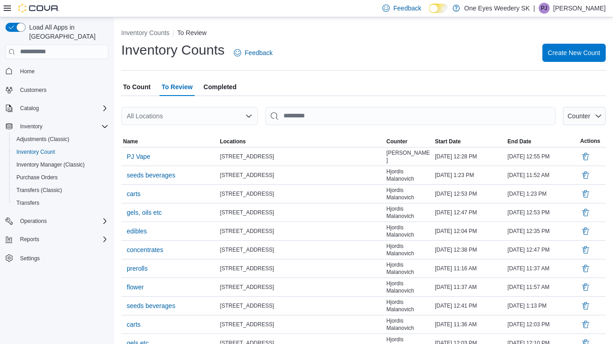
click at [140, 83] on span "To Count" at bounding box center [136, 87] width 27 height 18
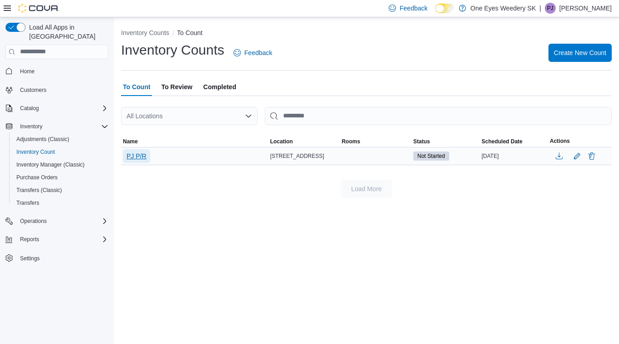
click at [137, 157] on span "PJ P/R" at bounding box center [137, 156] width 20 height 9
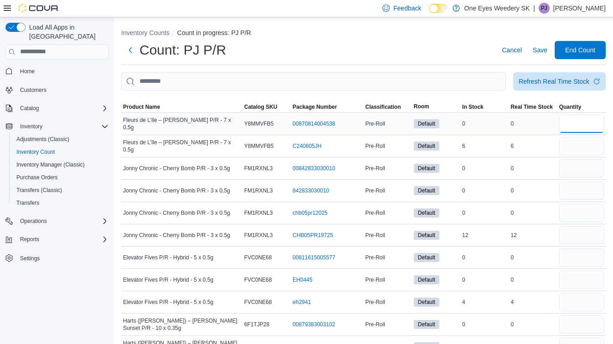
click at [583, 123] on input "number" at bounding box center [581, 124] width 45 height 18
type input "*"
click at [475, 5] on div "Feedback Dark Mode One Eyes Weedery SK | [PERSON_NAME]" at bounding box center [491, 8] width 227 height 18
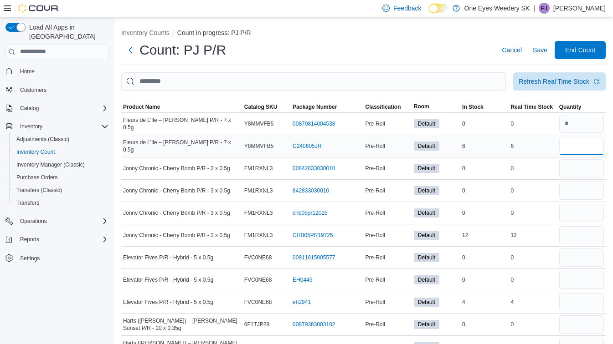
click at [582, 150] on input "number" at bounding box center [581, 146] width 45 height 18
type input "*"
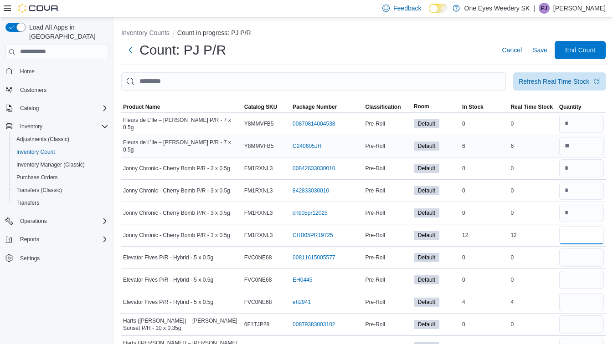
type input "**"
type input "*"
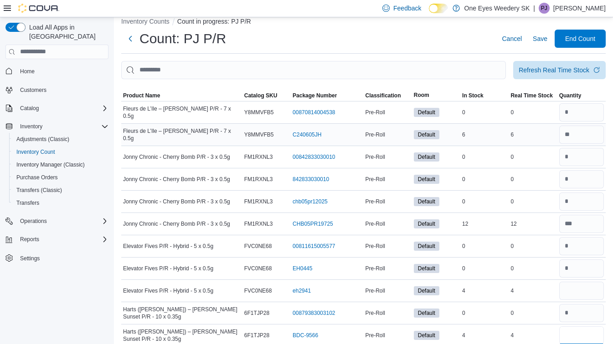
type input "*"
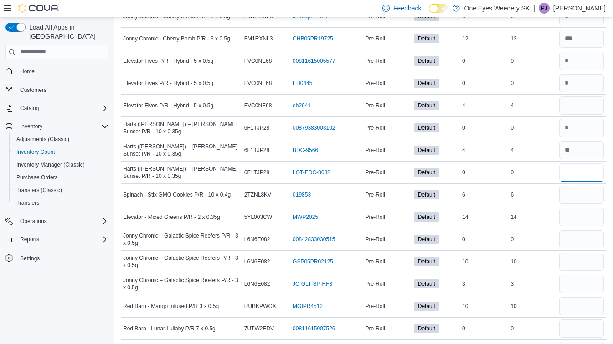
type input "*"
type input "**"
type input "*"
type input "**"
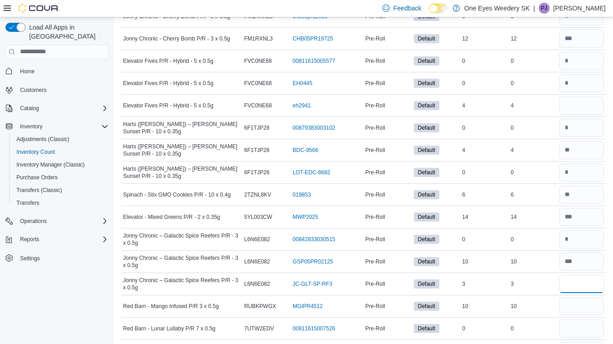
type input "*"
type input "**"
type input "*"
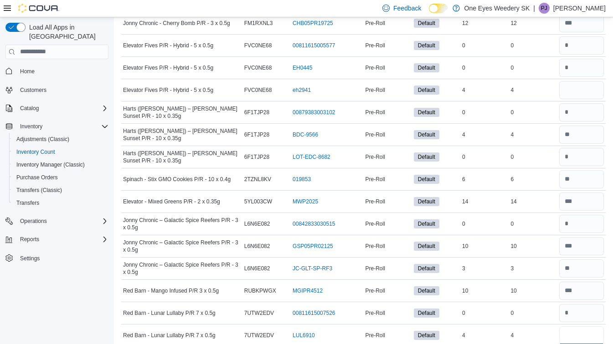
type input "*"
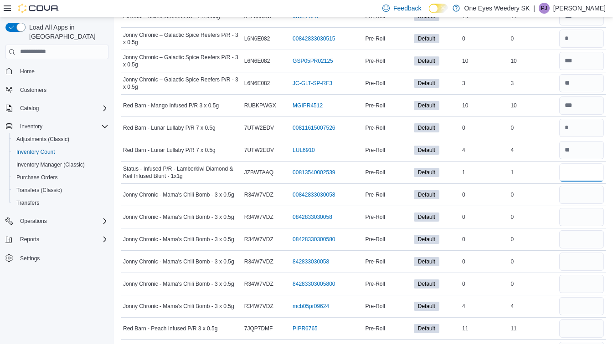
type input "*"
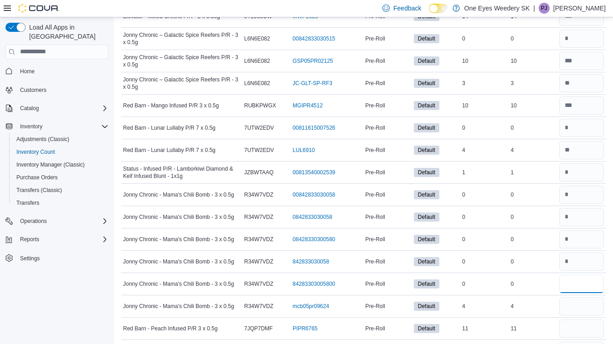
type input "*"
type input "**"
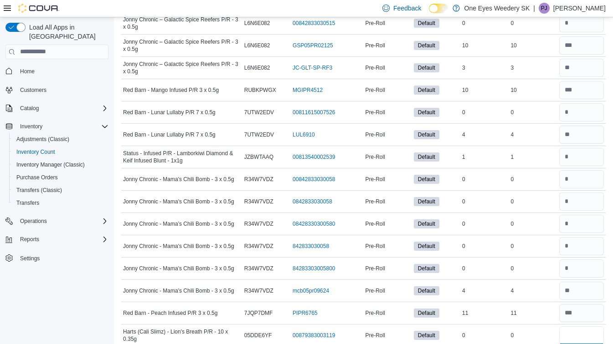
type input "*"
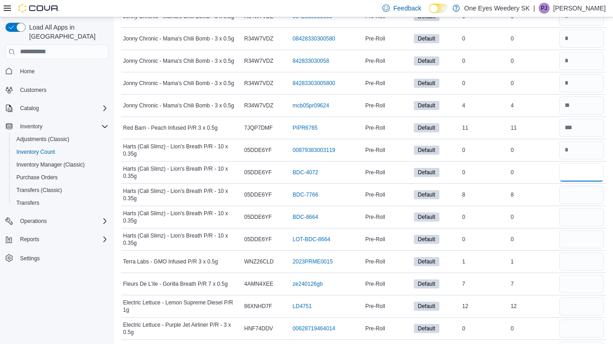
type input "*"
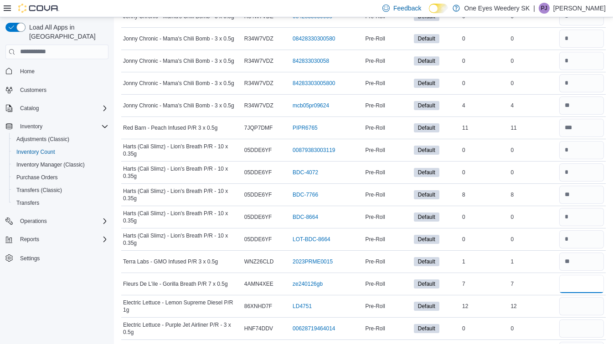
type input "*"
type input "**"
type input "*"
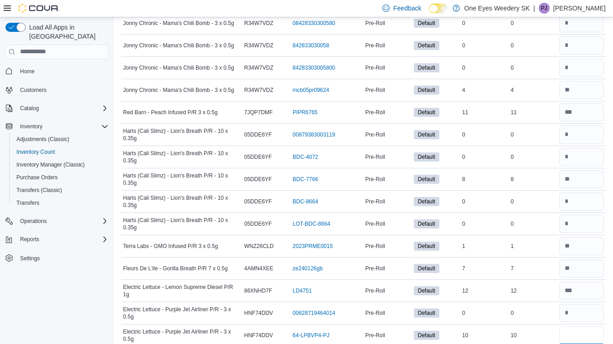
type input "**"
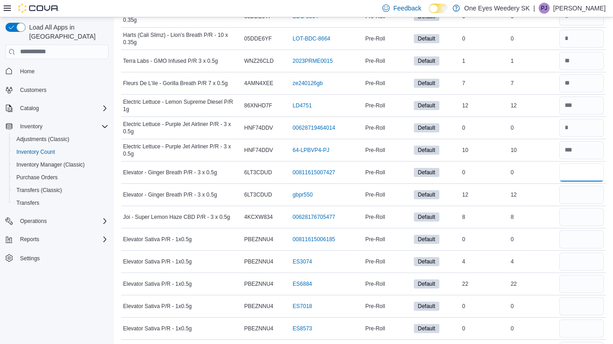
type input "*"
type input "**"
type input "*"
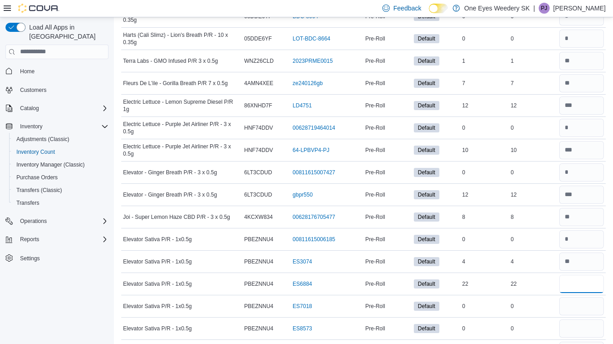
type input "**"
type input "*"
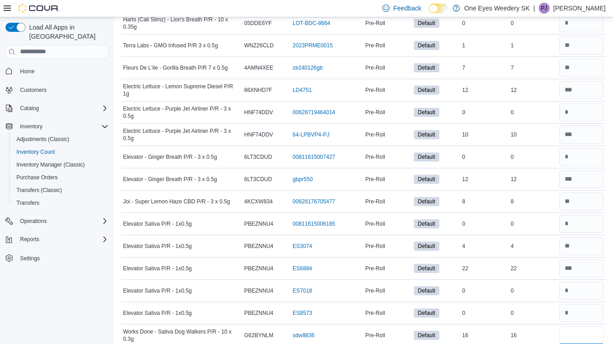
type input "**"
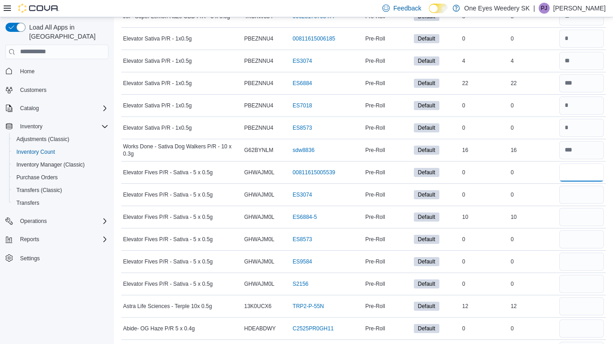
type input "*"
type input "**"
type input "*"
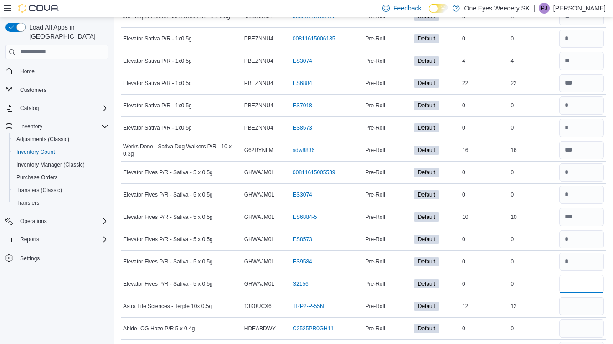
type input "*"
type input "**"
type input "*"
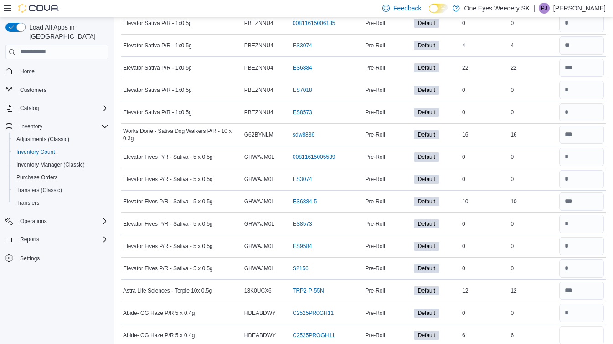
type input "*"
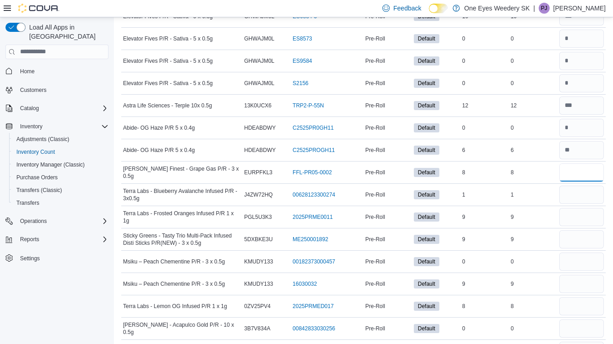
type input "*"
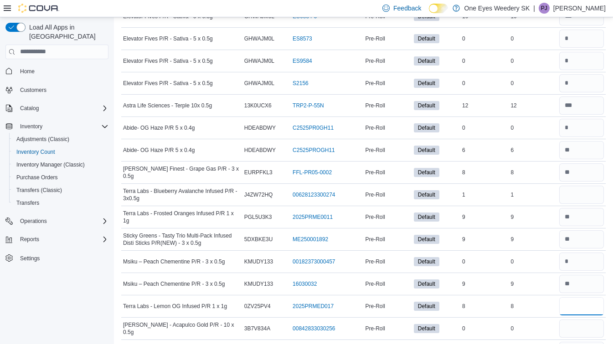
type input "*"
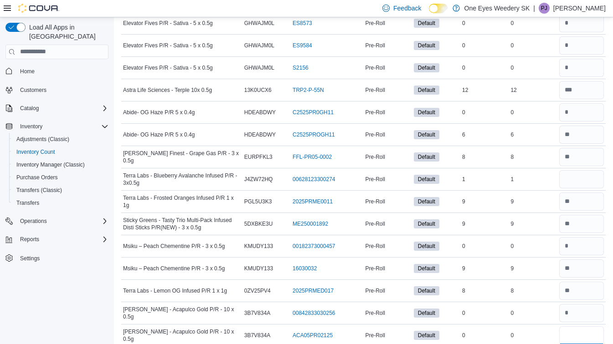
type input "*"
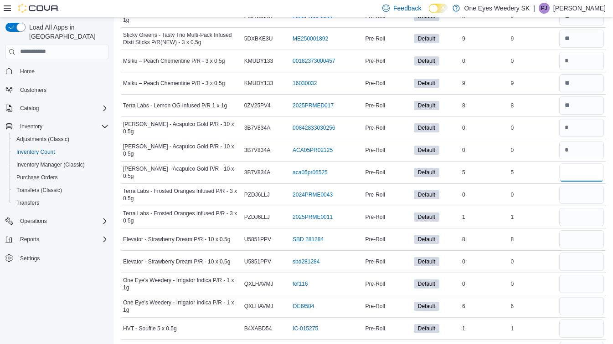
type input "*"
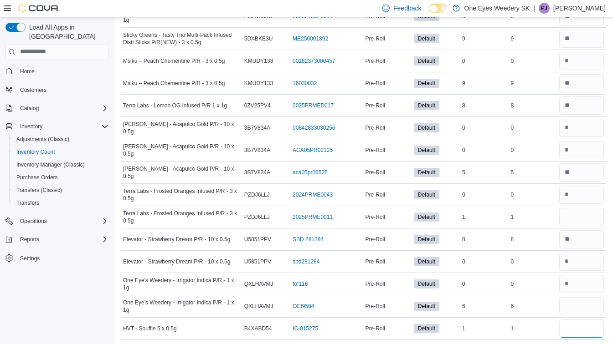
type input "*"
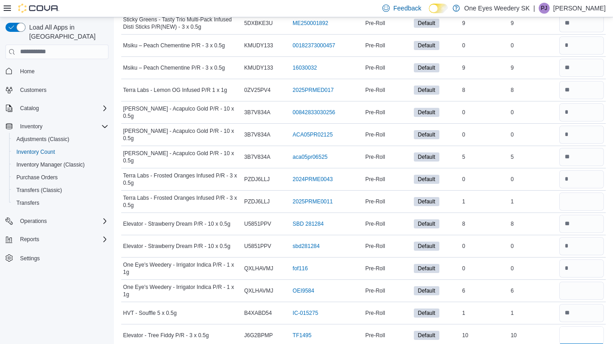
type input "**"
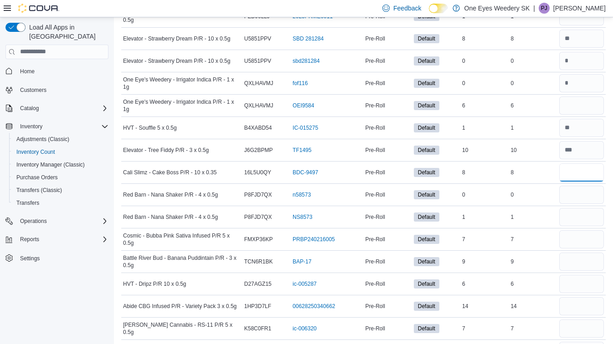
type input "*"
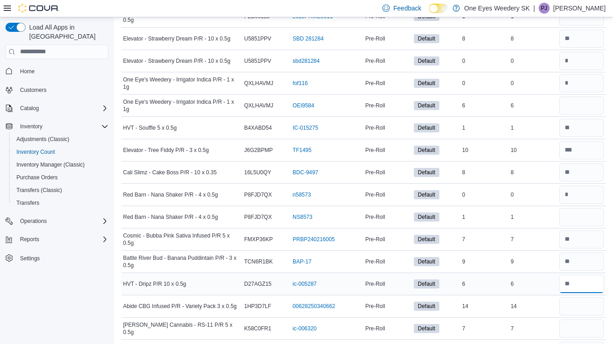
click at [582, 281] on input "number" at bounding box center [581, 284] width 45 height 18
click at [582, 283] on input "number" at bounding box center [581, 284] width 45 height 18
type input "**"
type input "*"
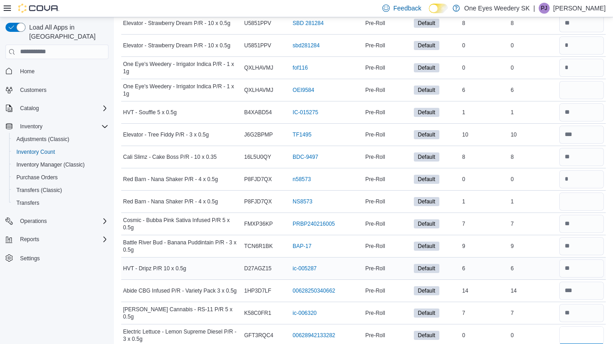
type input "*"
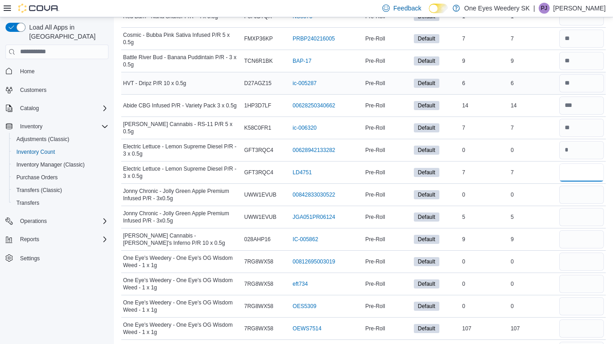
type input "*"
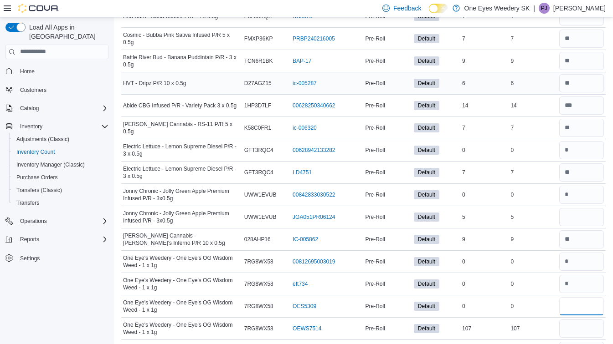
type input "*"
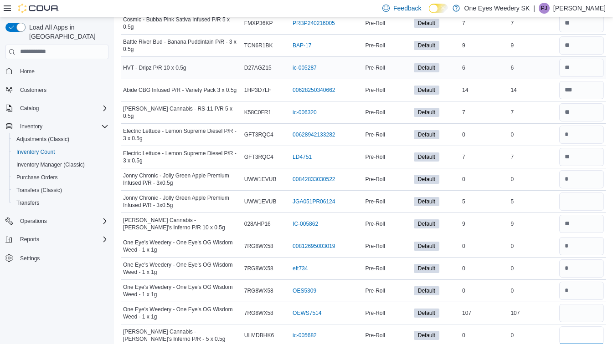
type input "*"
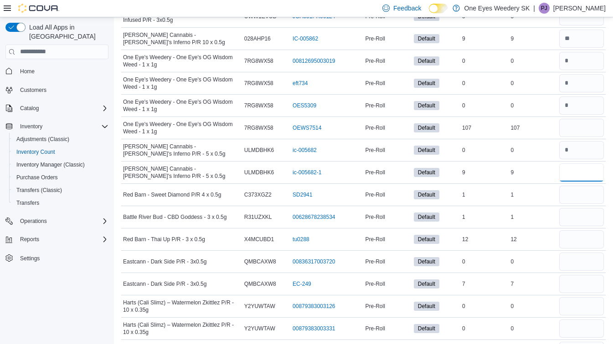
type input "*"
type input "**"
type input "*"
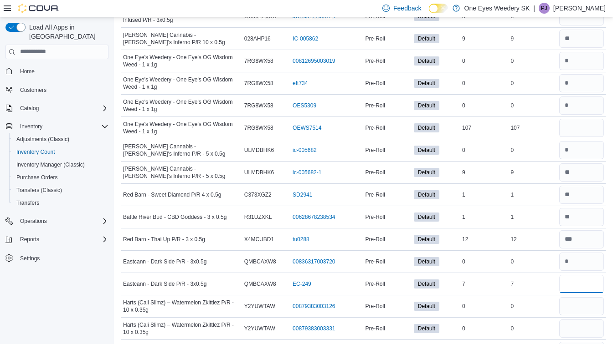
type input "*"
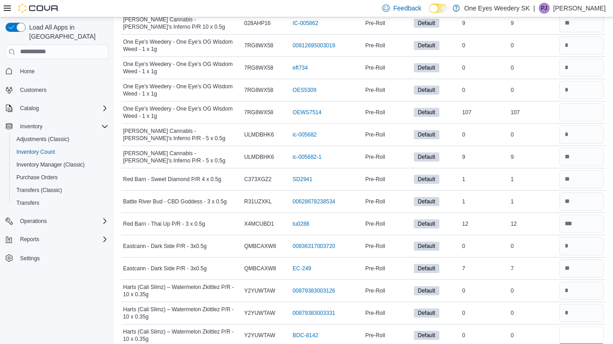
type input "*"
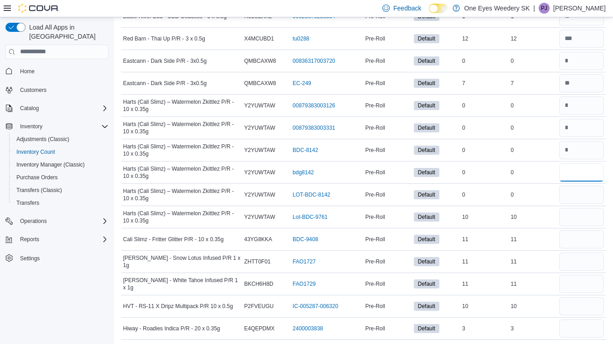
type input "*"
type input "**"
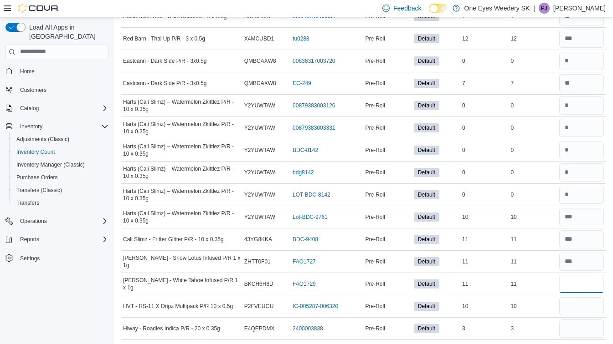
type input "**"
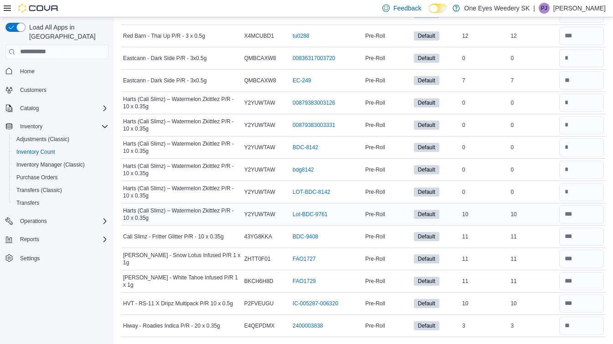
drag, startPoint x: 378, startPoint y: 353, endPoint x: 158, endPoint y: 220, distance: 257.6
click at [158, 220] on span "Harts (Cali Slimz) – Watermelon Zkittlez P/R - 10 x 0.35g" at bounding box center [181, 214] width 117 height 15
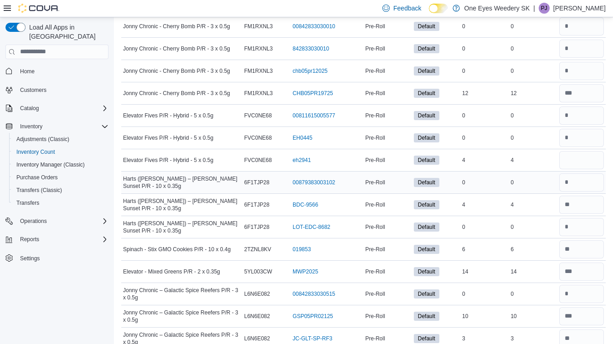
scroll to position [182, 0]
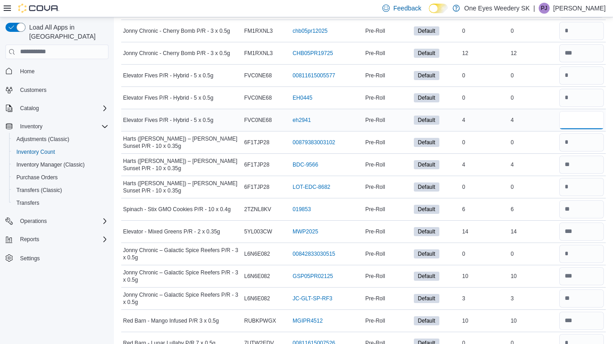
click at [584, 125] on input "number" at bounding box center [581, 120] width 45 height 18
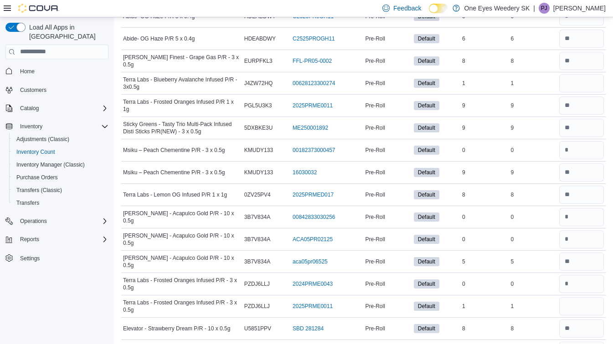
scroll to position [1321, 0]
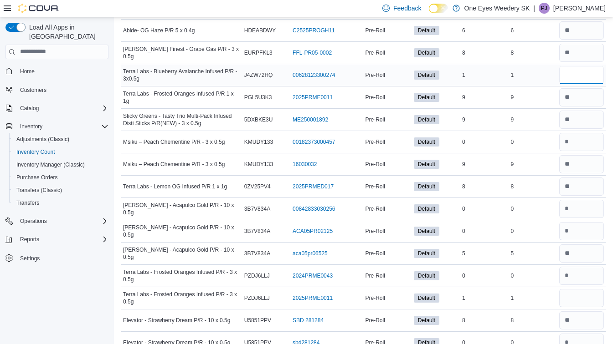
click at [586, 69] on input "number" at bounding box center [581, 75] width 45 height 18
drag, startPoint x: 588, startPoint y: 73, endPoint x: 589, endPoint y: 87, distance: 13.3
click at [586, 82] on input "number" at bounding box center [581, 75] width 45 height 18
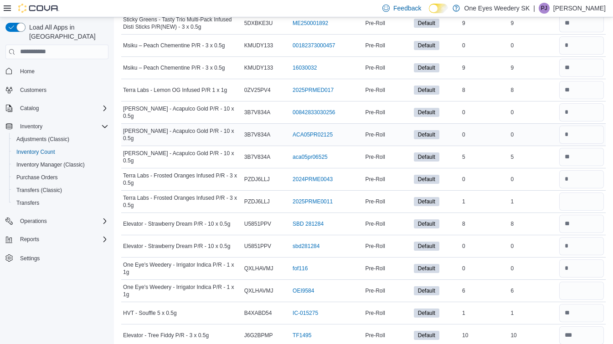
scroll to position [1457, 0]
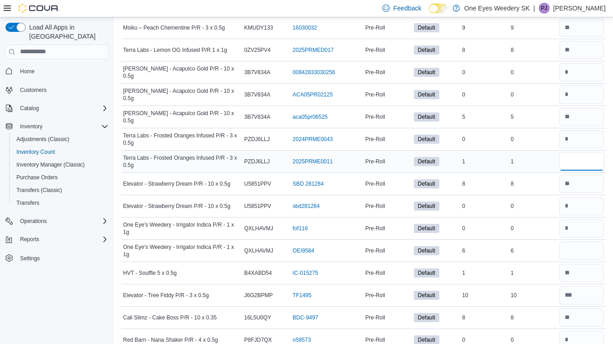
drag, startPoint x: 590, startPoint y: 157, endPoint x: 589, endPoint y: 161, distance: 4.6
click at [589, 161] on input "number" at bounding box center [581, 162] width 45 height 18
click at [590, 247] on input "number" at bounding box center [581, 251] width 45 height 18
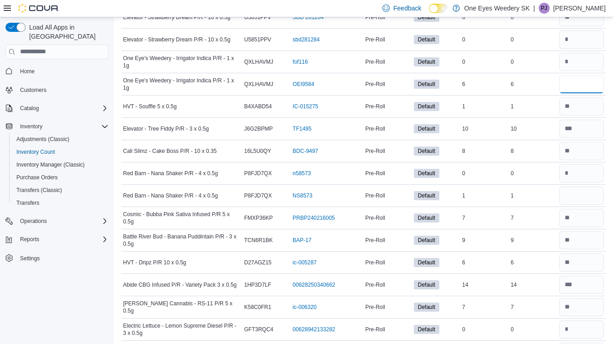
scroll to position [1639, 0]
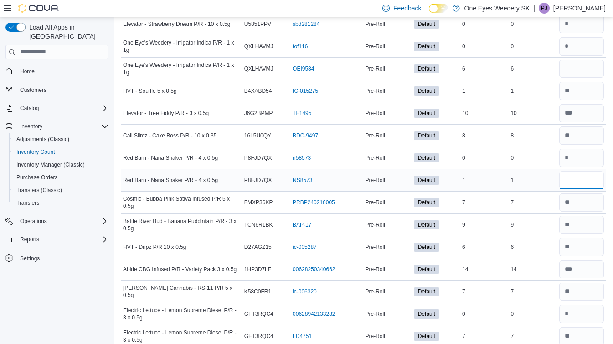
click at [586, 177] on input "number" at bounding box center [581, 180] width 45 height 18
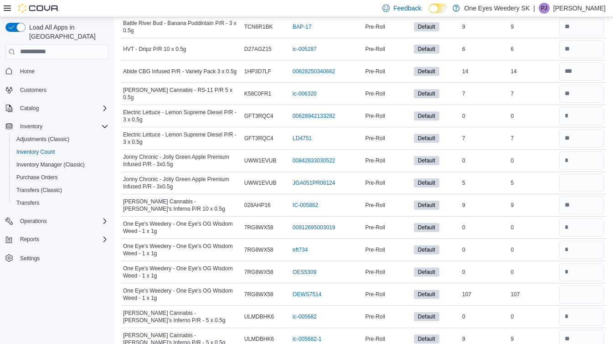
scroll to position [1867, 0]
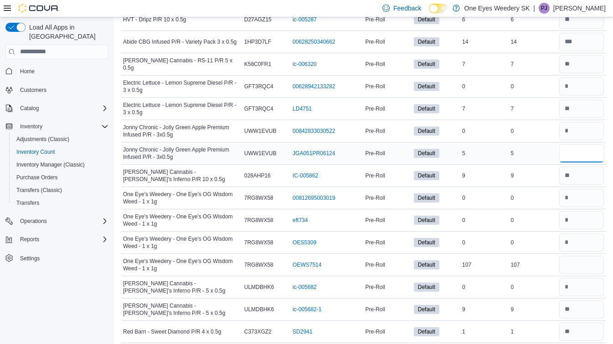
click at [588, 148] on input "number" at bounding box center [581, 153] width 45 height 18
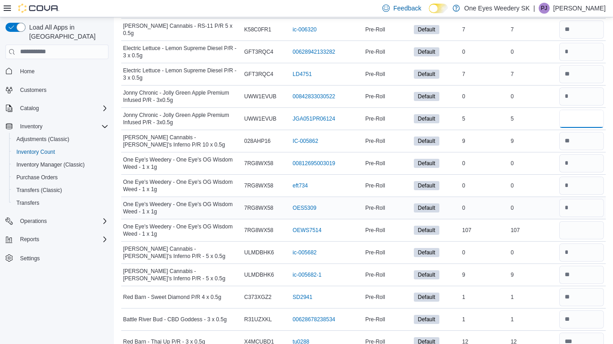
scroll to position [1913, 0]
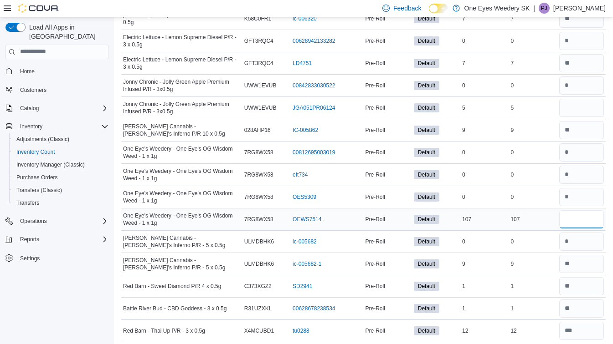
click at [585, 213] on input "number" at bounding box center [581, 219] width 45 height 18
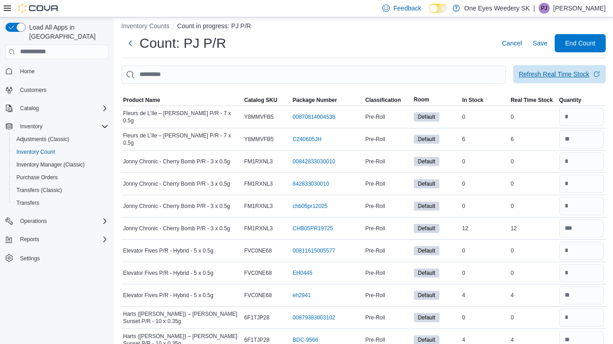
scroll to position [0, 0]
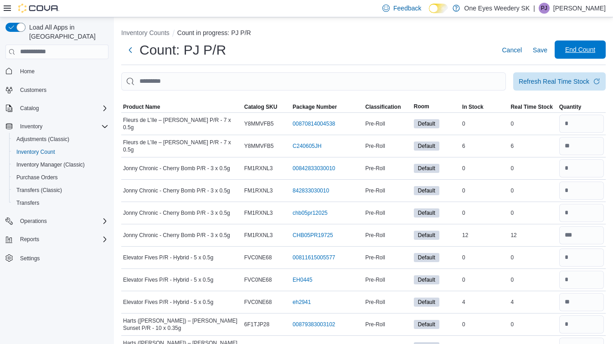
click at [583, 45] on span "End Count" at bounding box center [580, 50] width 40 height 18
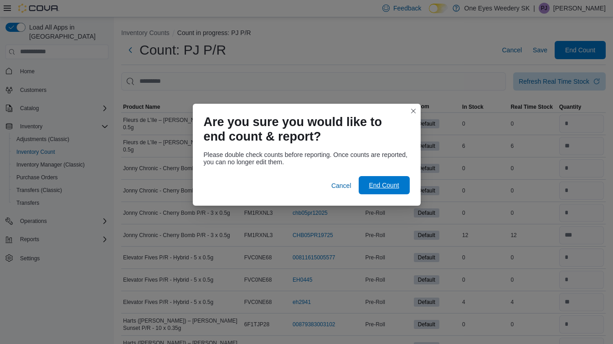
click at [383, 191] on span "End Count" at bounding box center [384, 185] width 40 height 18
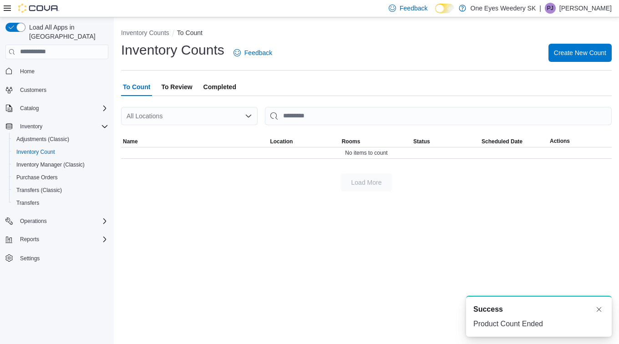
click at [187, 90] on span "To Review" at bounding box center [176, 87] width 31 height 18
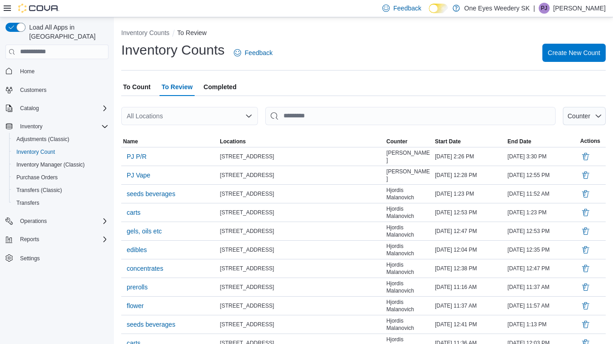
click at [577, 8] on p "[PERSON_NAME]" at bounding box center [579, 8] width 52 height 11
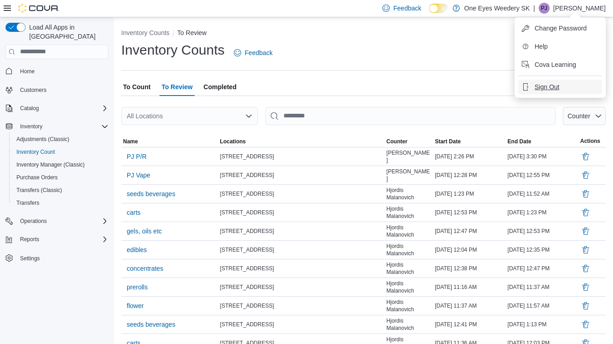
click at [562, 85] on button "Sign Out" at bounding box center [560, 87] width 84 height 15
